Goal: Information Seeking & Learning: Find specific fact

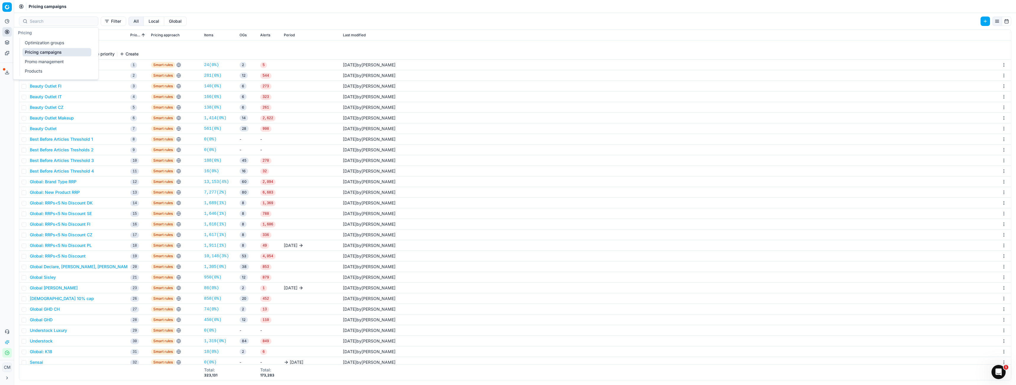
click at [10, 34] on button "Pricing" at bounding box center [6, 31] width 9 height 9
click at [31, 71] on link "Products" at bounding box center [56, 71] width 69 height 8
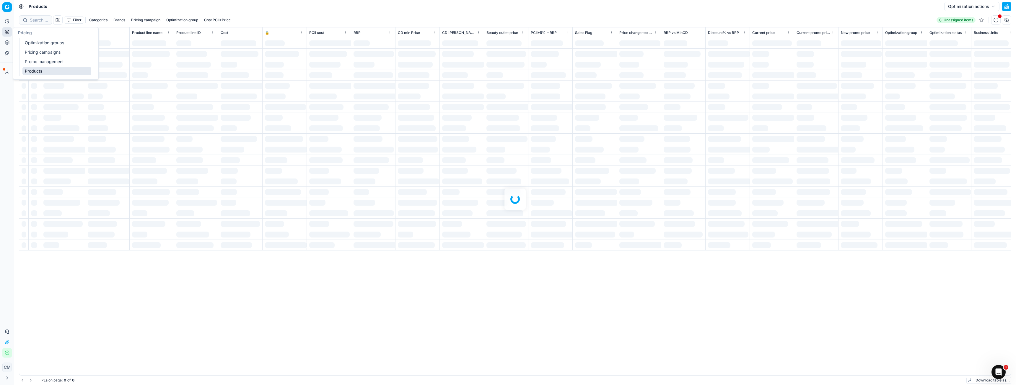
click at [37, 20] on div at bounding box center [515, 199] width 1002 height 372
click at [42, 21] on div at bounding box center [515, 199] width 1002 height 372
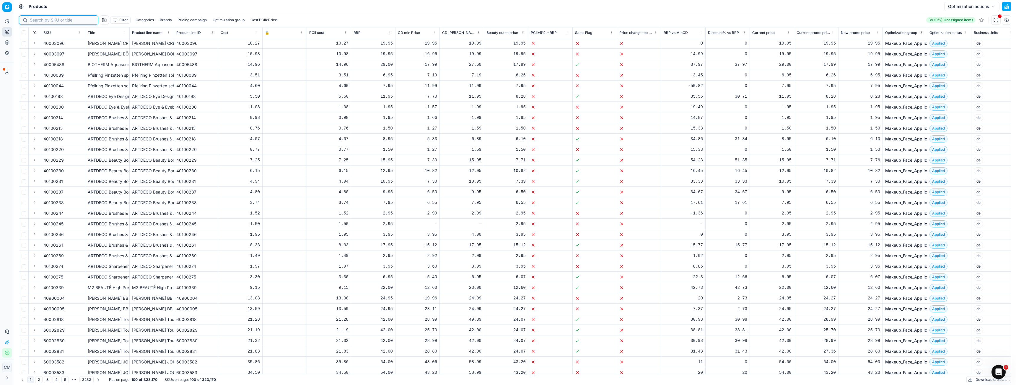
click at [42, 21] on input at bounding box center [62, 20] width 65 height 6
paste input "80070411-50"
type input "80070411-50"
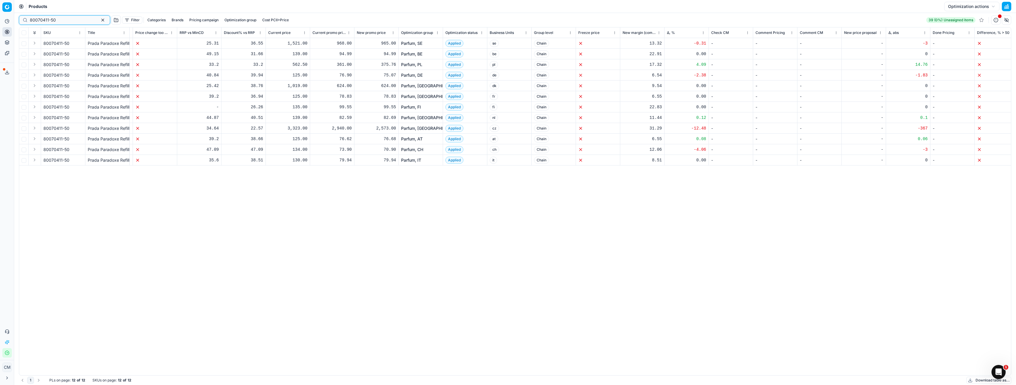
scroll to position [0, 484]
click at [418, 76] on link "Parfum, DE" at bounding box center [412, 75] width 22 height 6
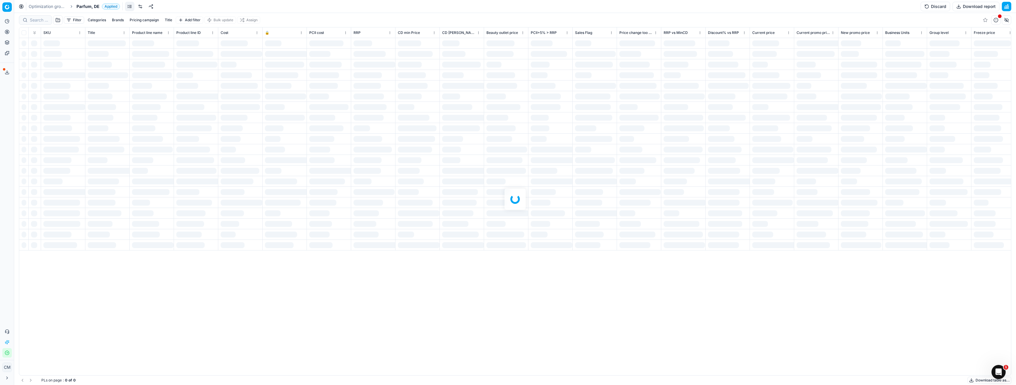
click at [38, 19] on div at bounding box center [515, 199] width 1002 height 372
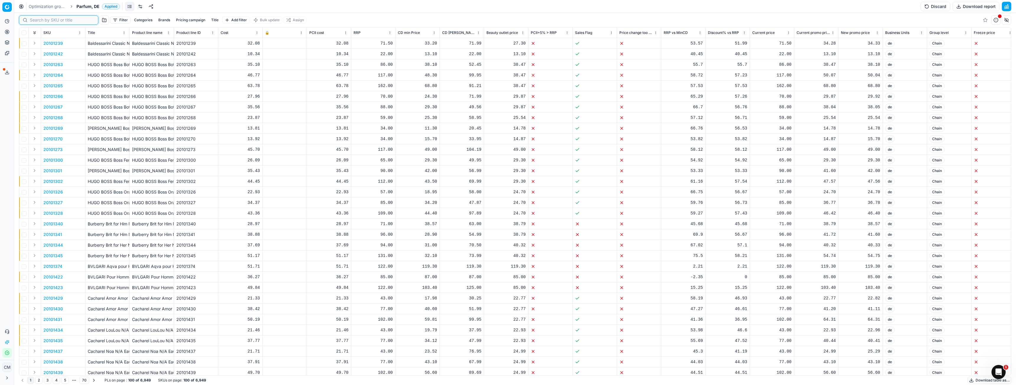
click at [38, 19] on input at bounding box center [62, 20] width 65 height 6
paste input "80070411-50"
type input "80070411-50"
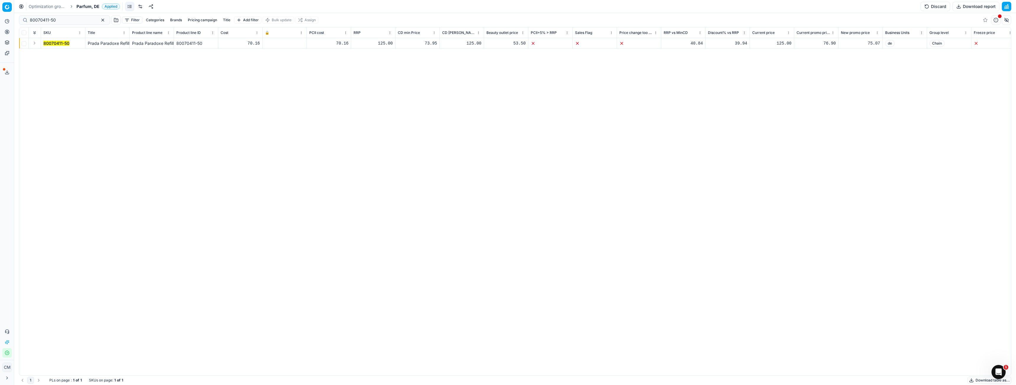
click at [60, 40] on span "80070411-50" at bounding box center [56, 43] width 26 height 6
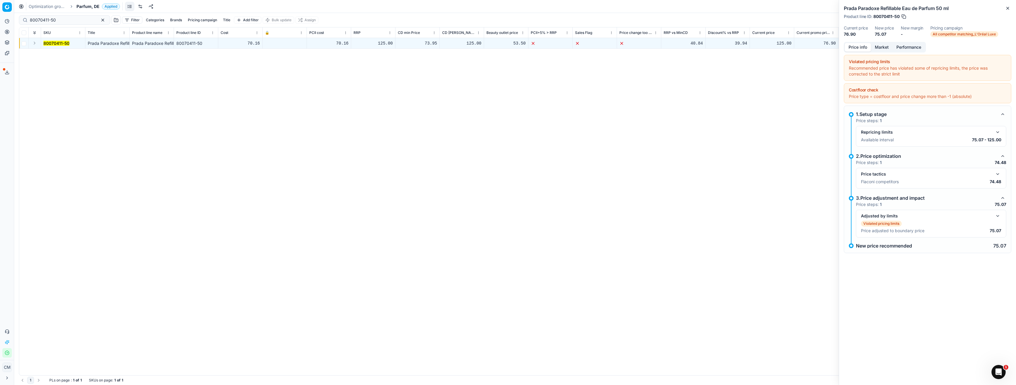
click at [883, 50] on button "Market" at bounding box center [882, 47] width 22 height 9
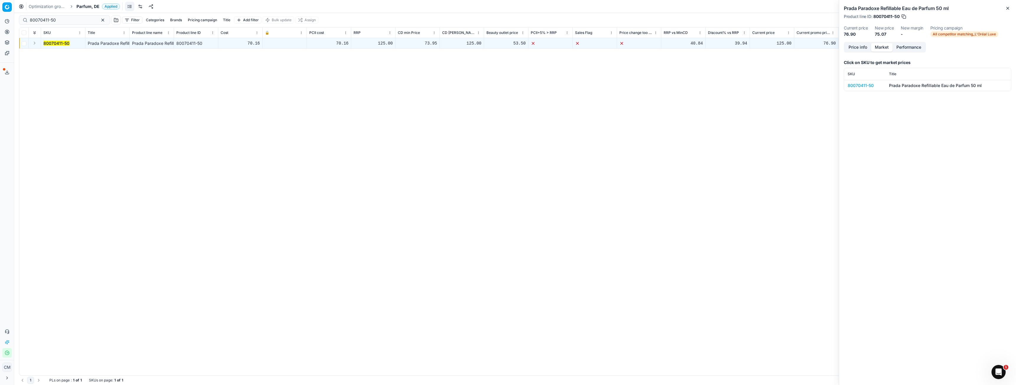
click at [863, 87] on div "80070411-50" at bounding box center [865, 86] width 34 height 6
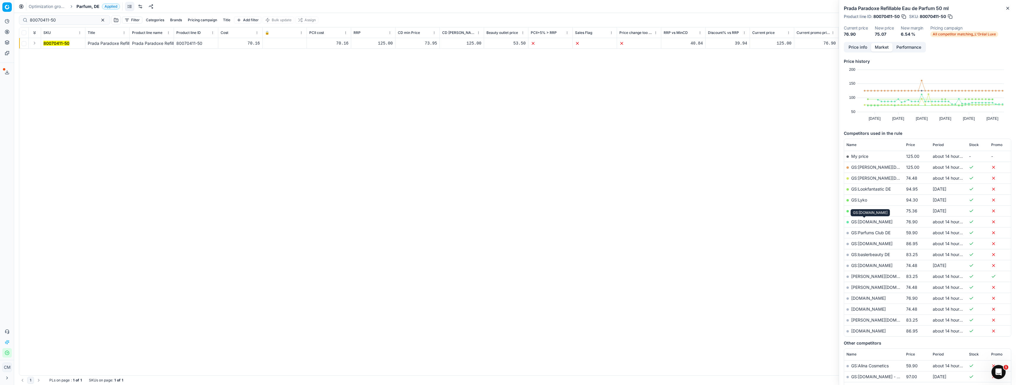
click at [868, 222] on link "GS:[DOMAIN_NAME]" at bounding box center [871, 221] width 41 height 5
click at [868, 310] on link "[DOMAIN_NAME]" at bounding box center [868, 309] width 35 height 5
click at [848, 298] on div at bounding box center [848, 299] width 2 height 2
click at [848, 310] on div at bounding box center [848, 310] width 2 height 2
click at [848, 320] on div at bounding box center [848, 321] width 2 height 2
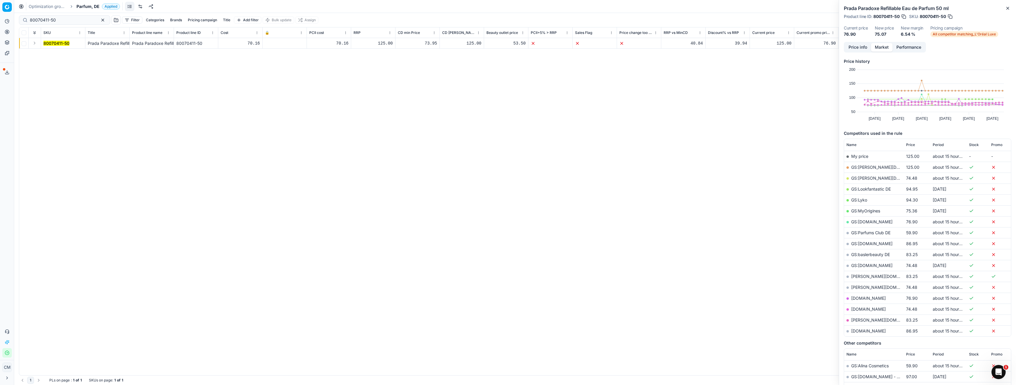
click at [848, 331] on div at bounding box center [848, 332] width 2 height 2
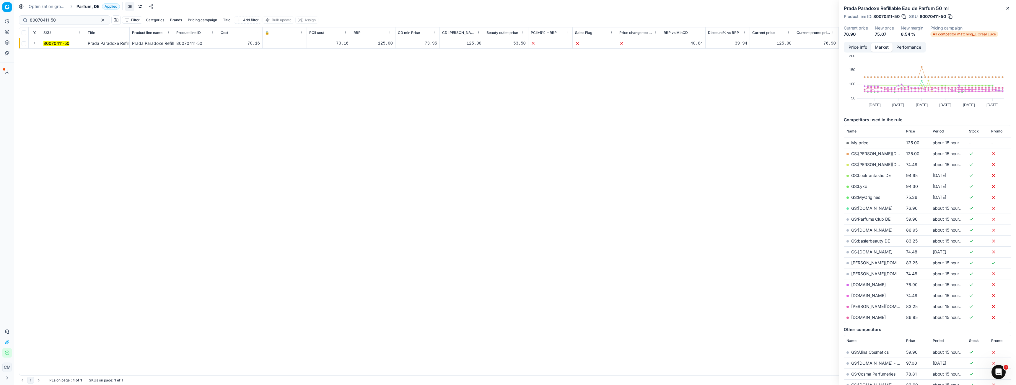
scroll to position [14, 0]
click at [848, 275] on div at bounding box center [848, 274] width 2 height 2
